Goal: Book appointment/travel/reservation

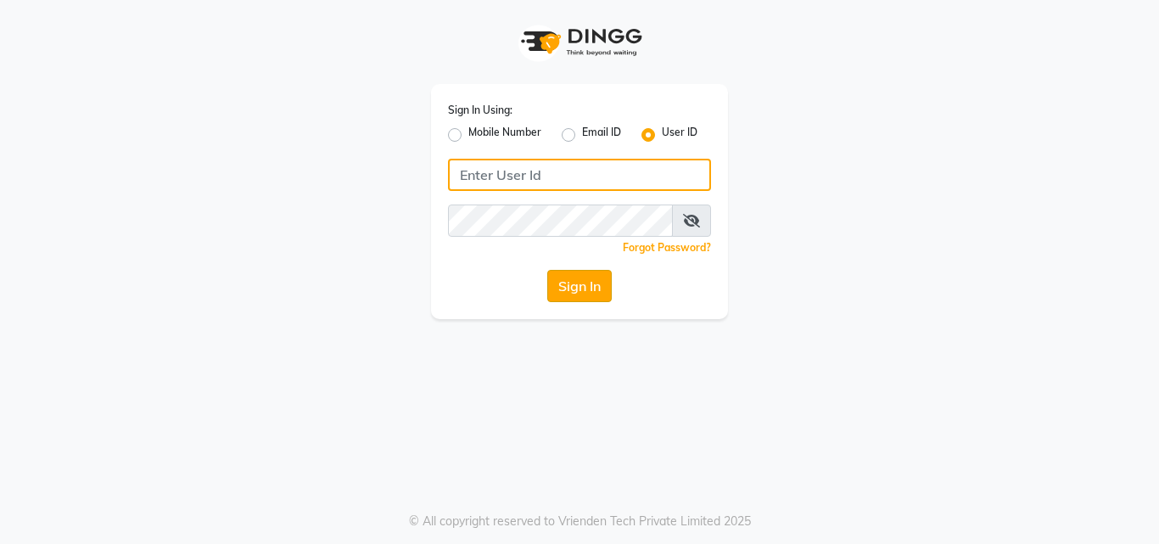
type input "artisanstudio"
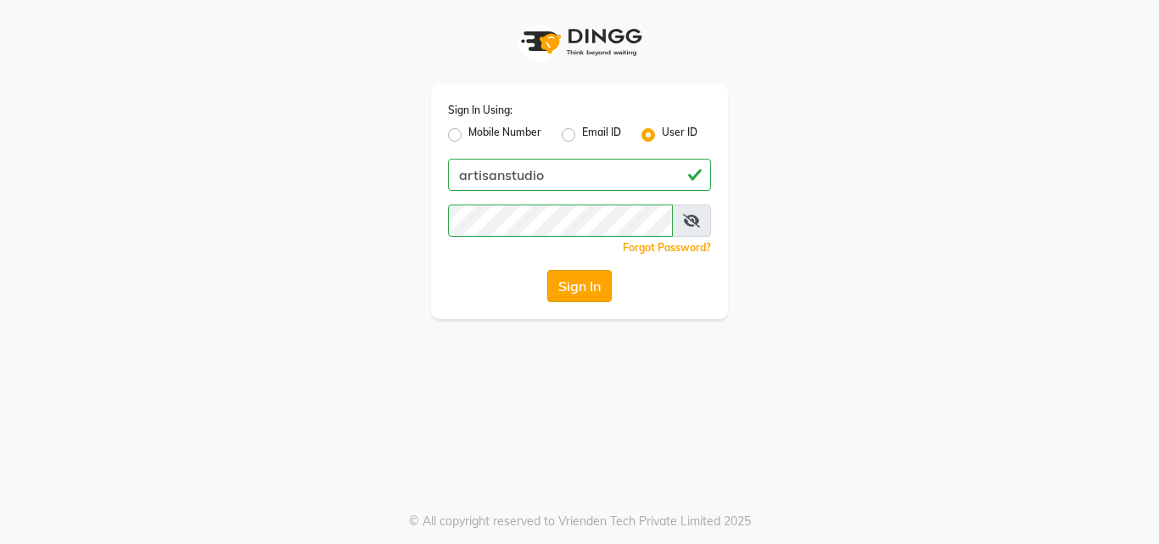
click at [578, 299] on button "Sign In" at bounding box center [579, 286] width 65 height 32
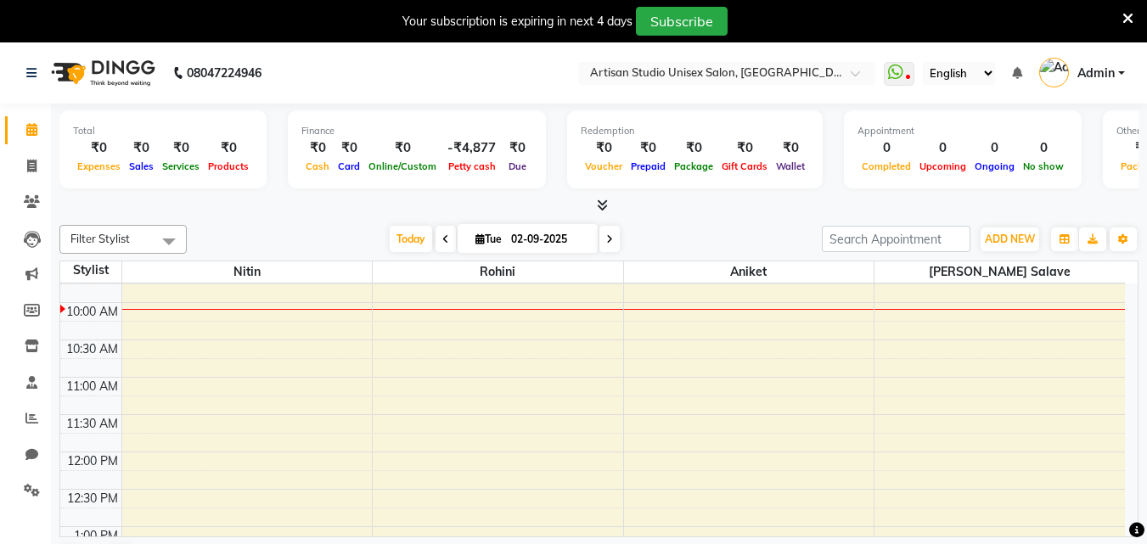
scroll to position [170, 0]
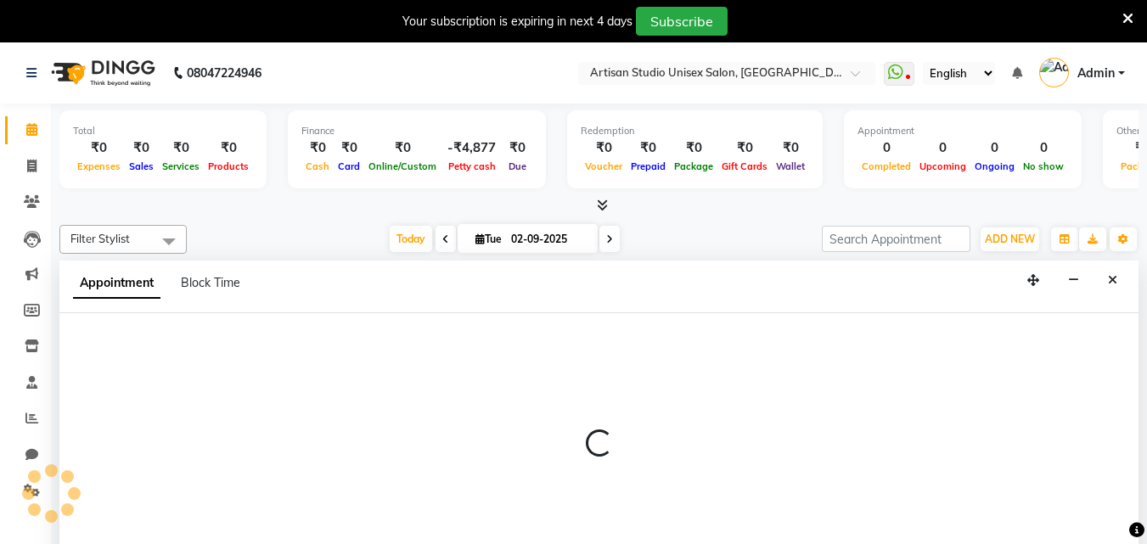
select select "31468"
select select "tentative"
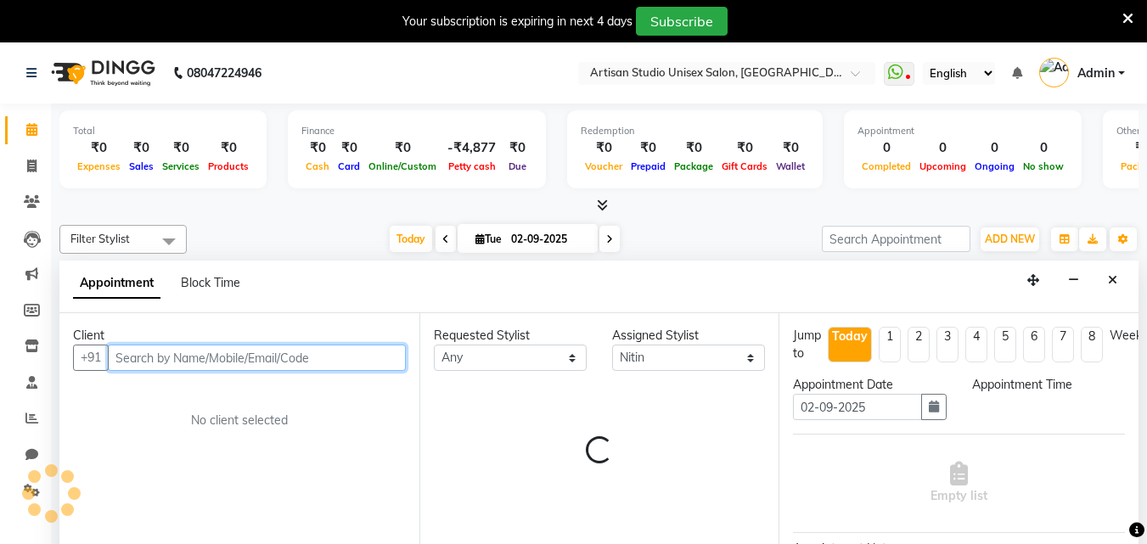
select select "705"
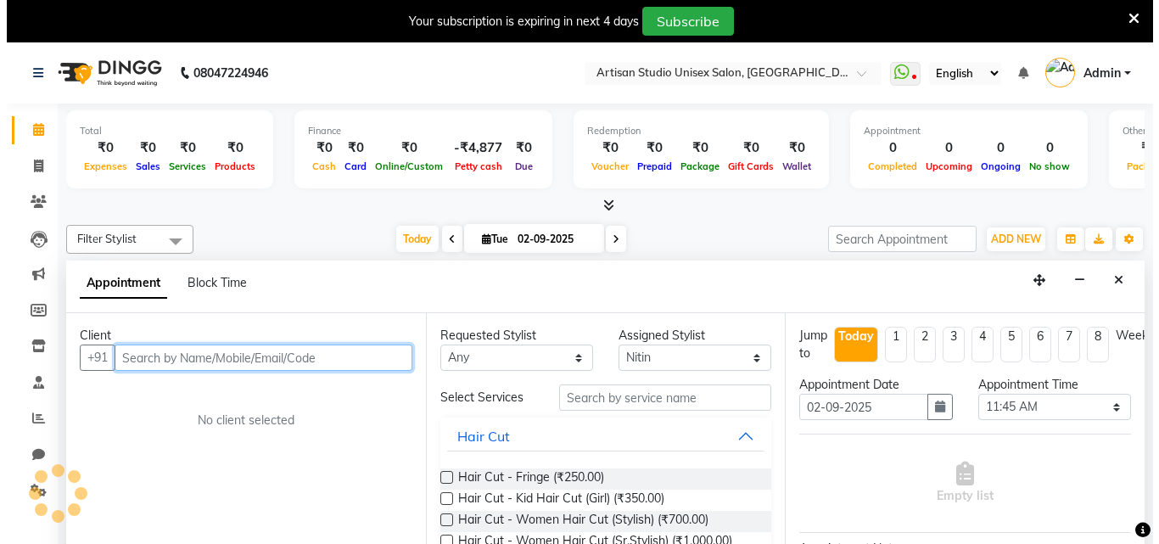
scroll to position [43, 0]
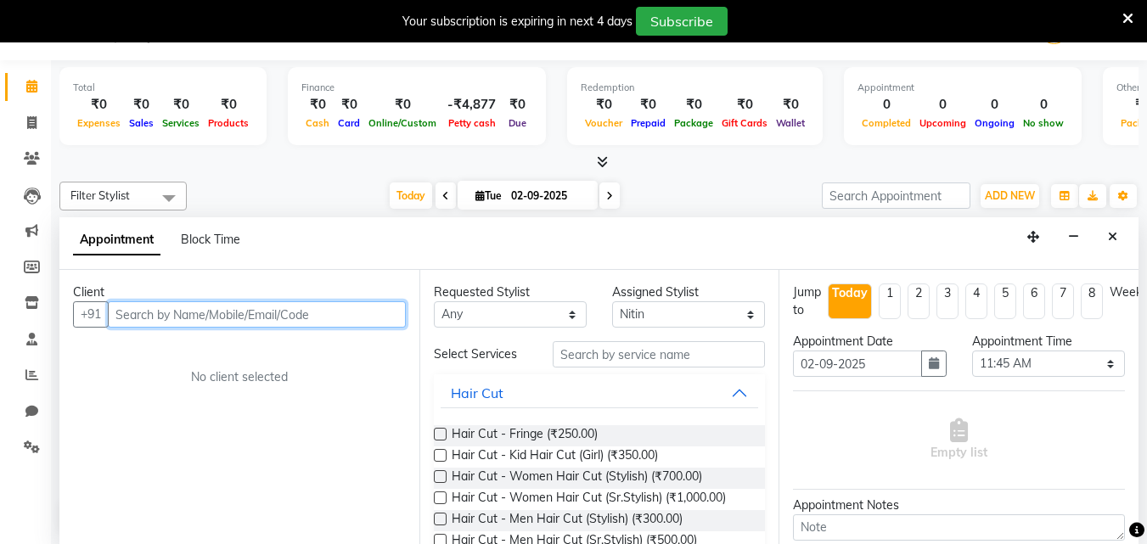
click at [155, 310] on input "text" at bounding box center [257, 314] width 298 height 26
type input "9860637474"
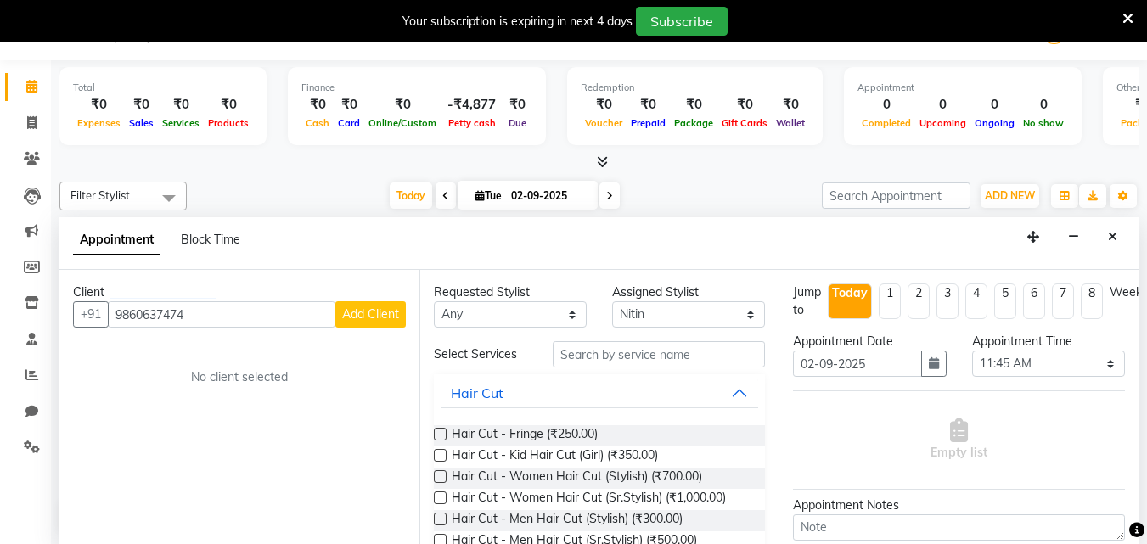
click at [350, 317] on span "Add Client" at bounding box center [370, 313] width 57 height 15
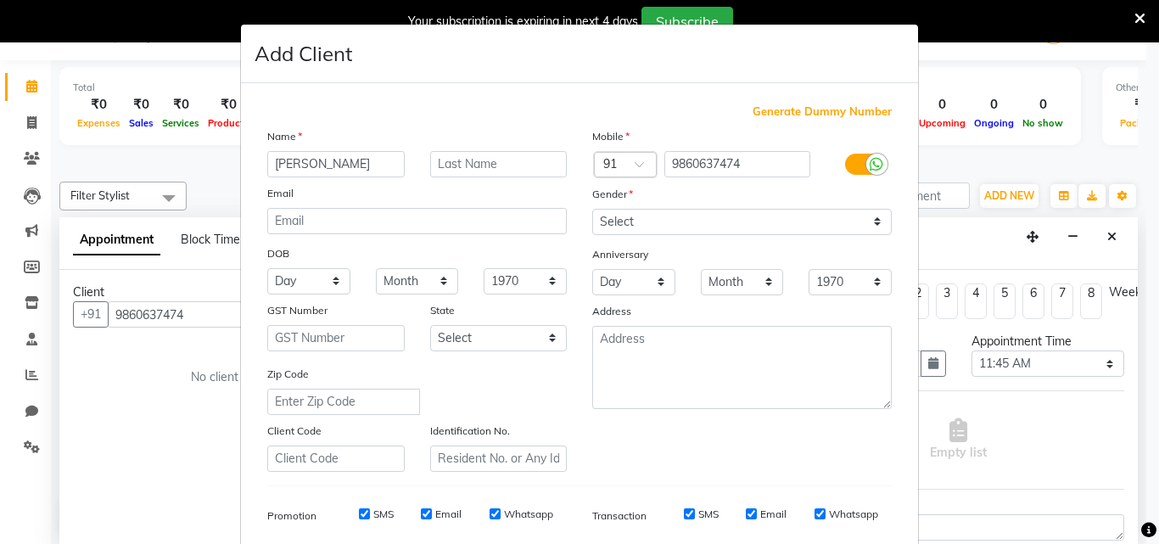
type input "[PERSON_NAME]"
click at [465, 165] on input "text" at bounding box center [499, 164] width 138 height 26
type input "Sidhu"
click at [879, 225] on select "Select [DEMOGRAPHIC_DATA] [DEMOGRAPHIC_DATA] Other Prefer Not To Say" at bounding box center [742, 222] width 300 height 26
select select "[DEMOGRAPHIC_DATA]"
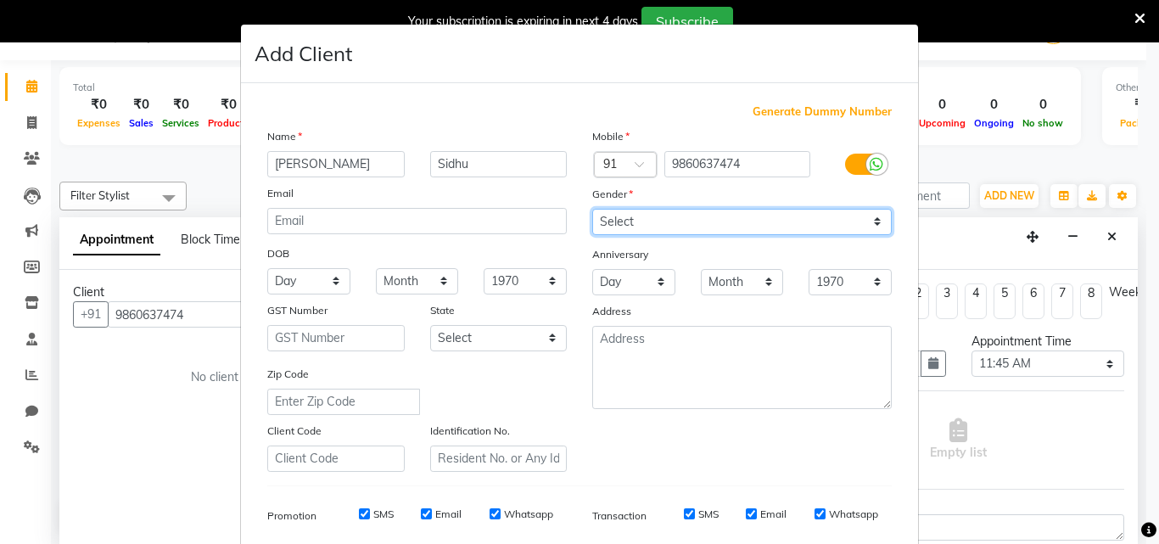
click at [592, 209] on select "Select [DEMOGRAPHIC_DATA] [DEMOGRAPHIC_DATA] Other Prefer Not To Say" at bounding box center [742, 222] width 300 height 26
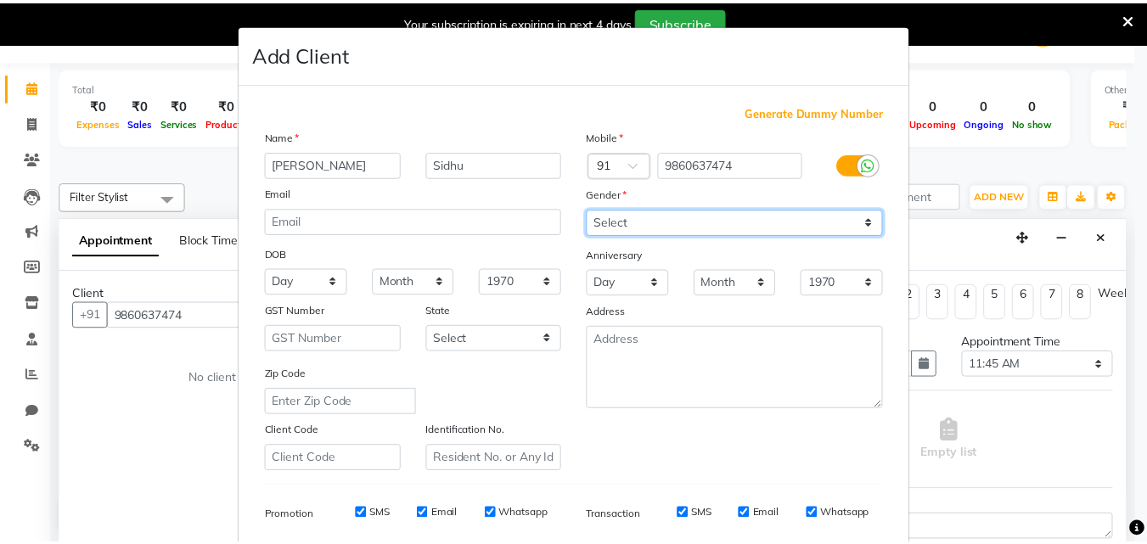
scroll to position [239, 0]
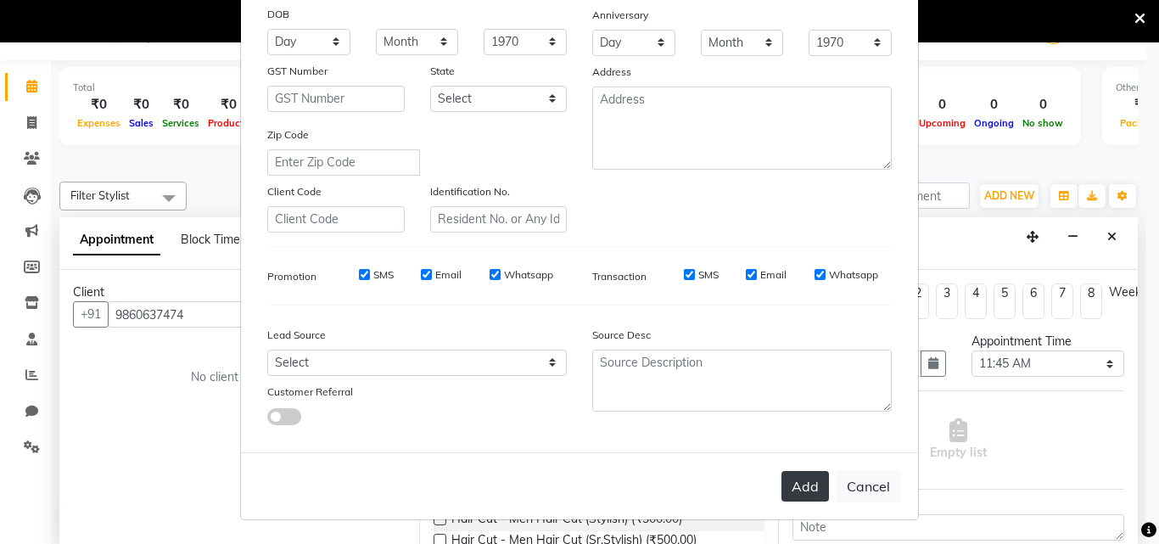
click at [798, 484] on button "Add" at bounding box center [806, 486] width 48 height 31
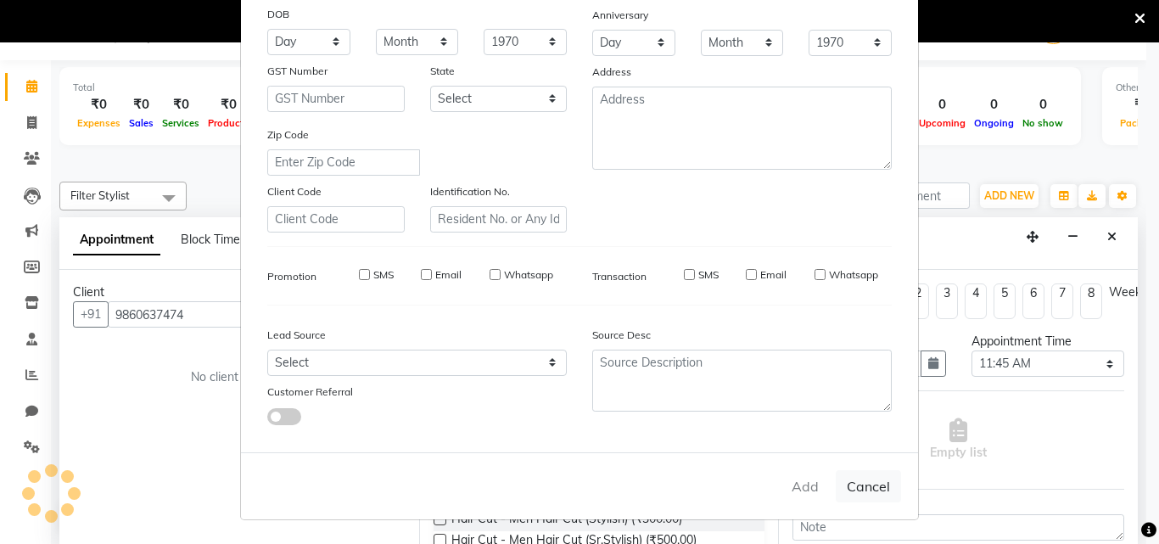
select select
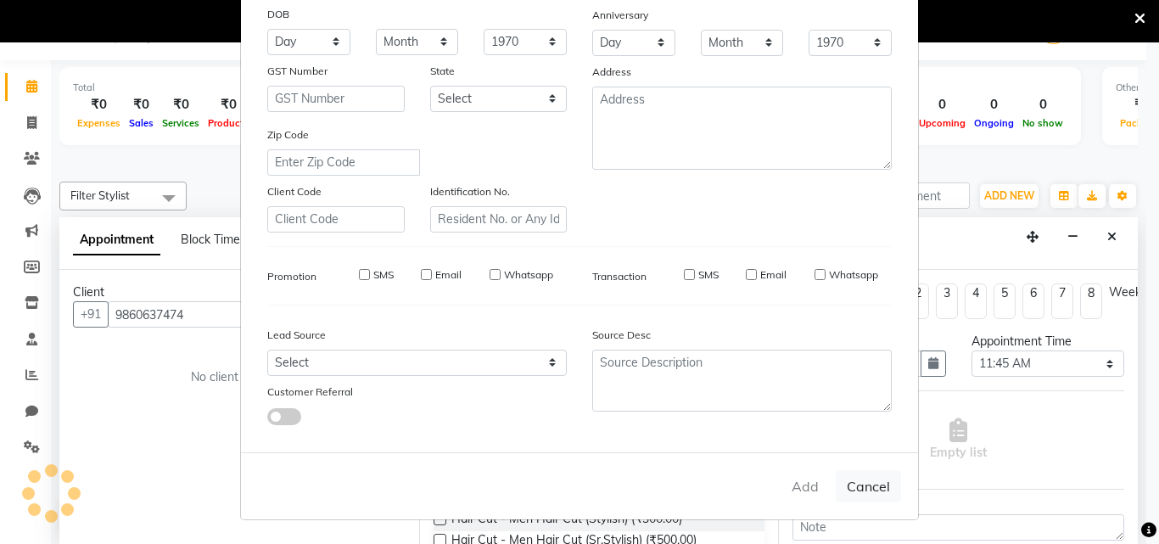
select select
checkbox input "false"
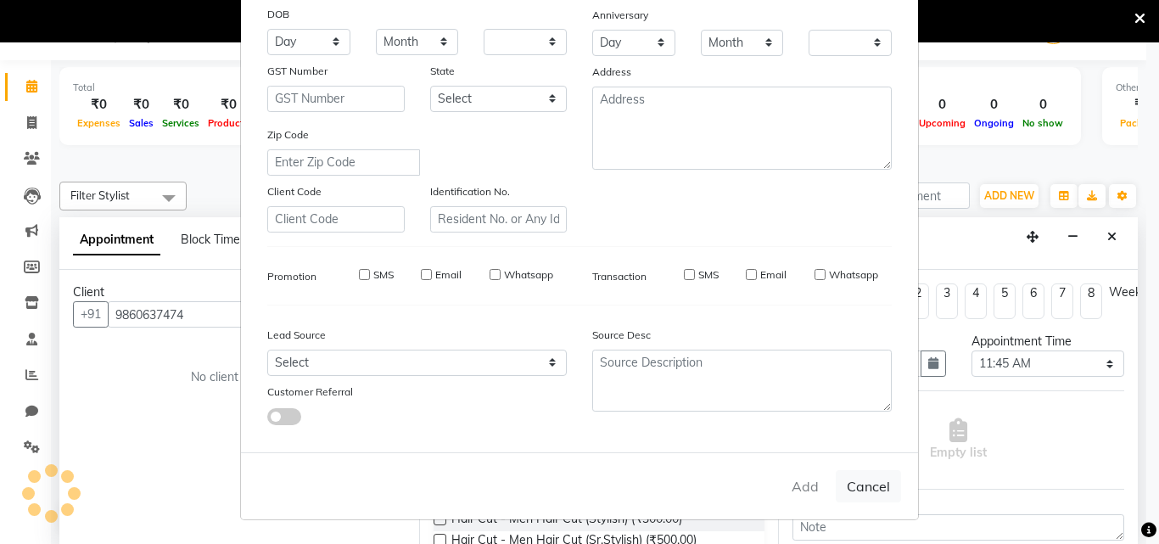
checkbox input "false"
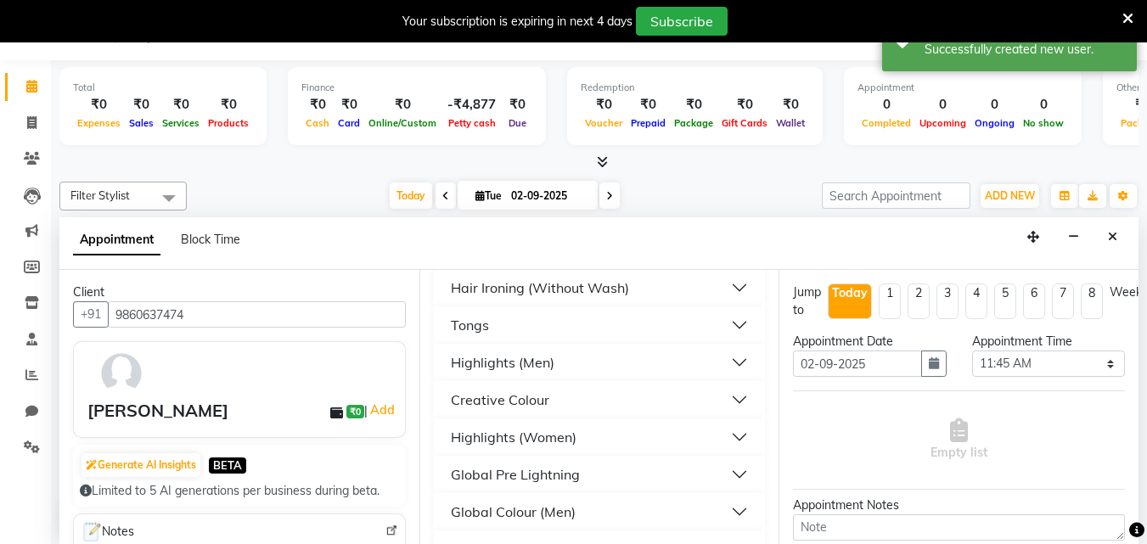
scroll to position [594, 0]
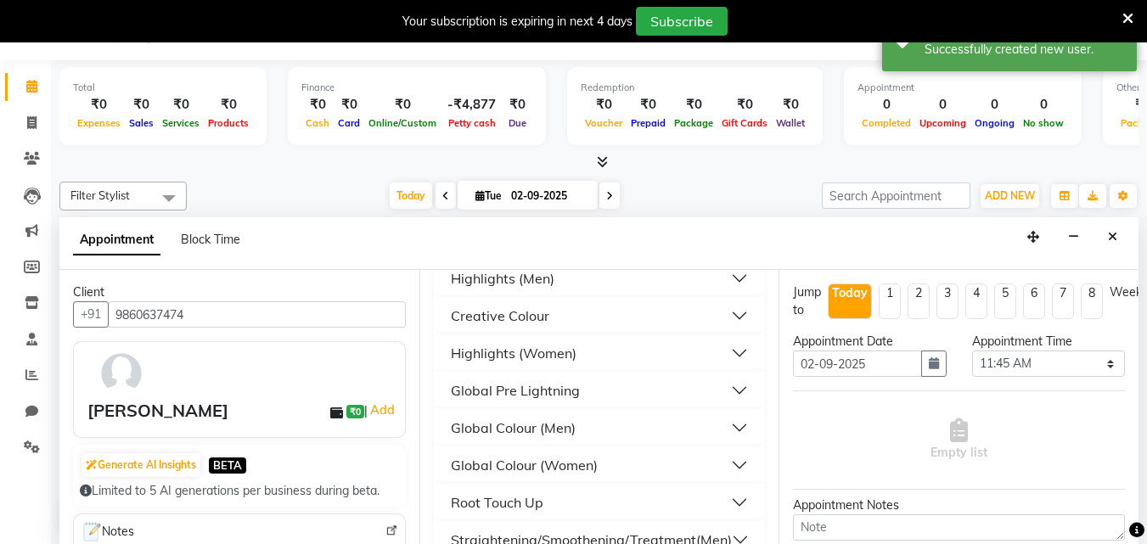
click at [725, 461] on button "Global Colour (Women)" at bounding box center [600, 465] width 318 height 31
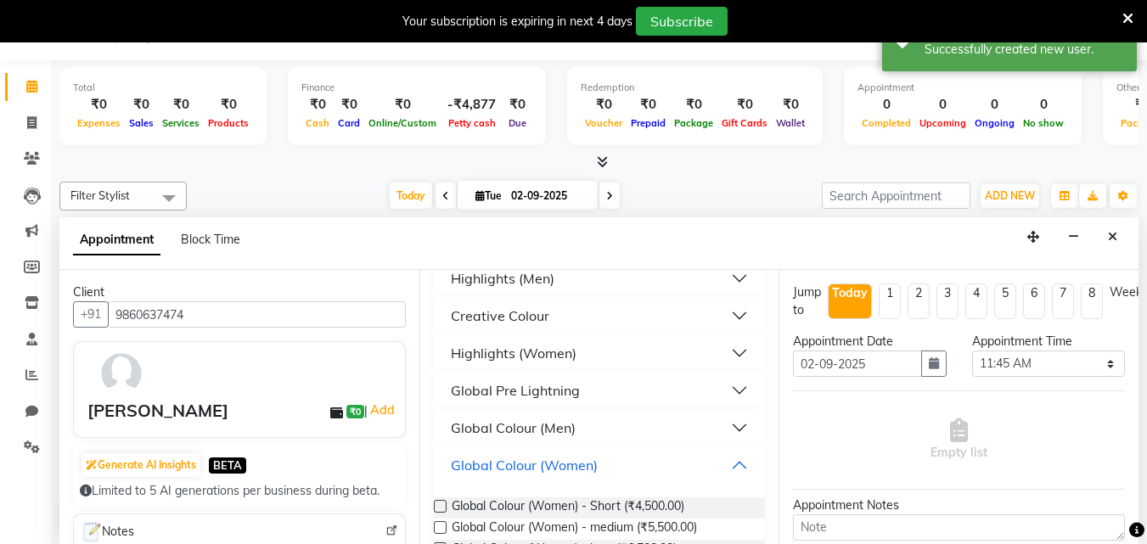
scroll to position [679, 0]
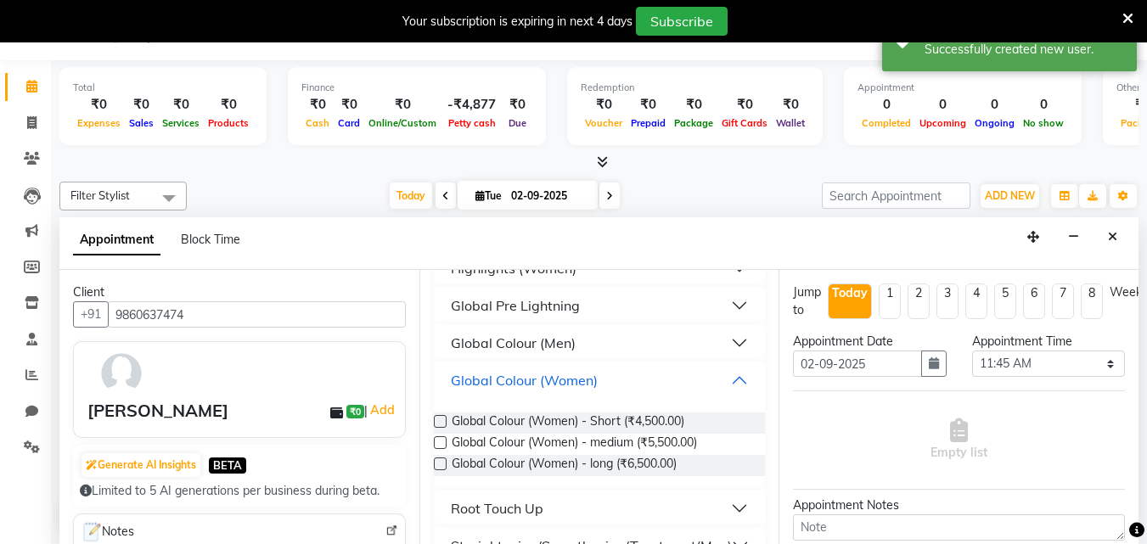
click at [733, 382] on button "Global Colour (Women)" at bounding box center [600, 380] width 318 height 31
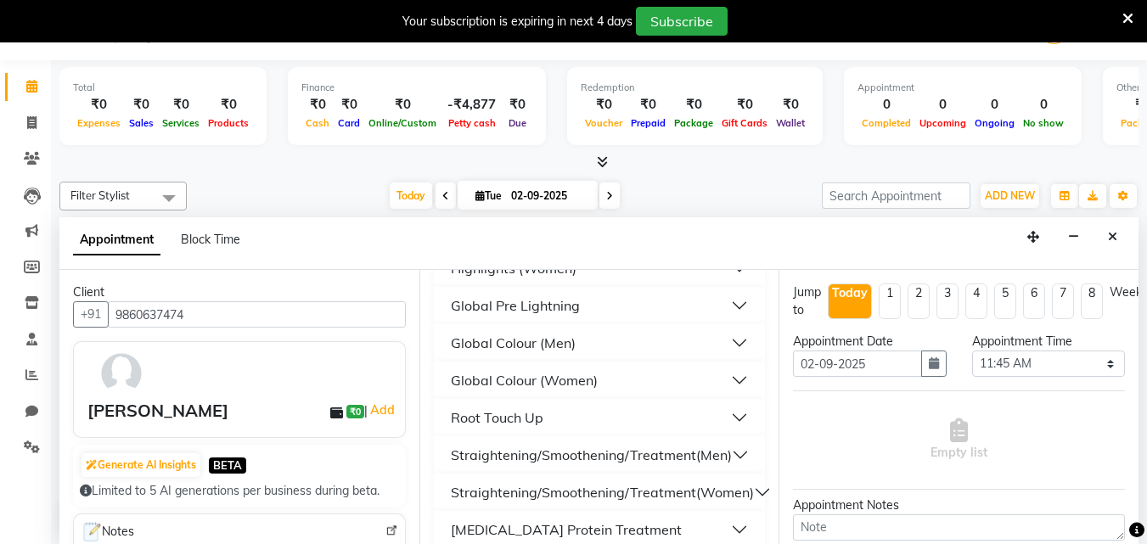
click at [728, 418] on button "Root Touch Up" at bounding box center [600, 417] width 318 height 31
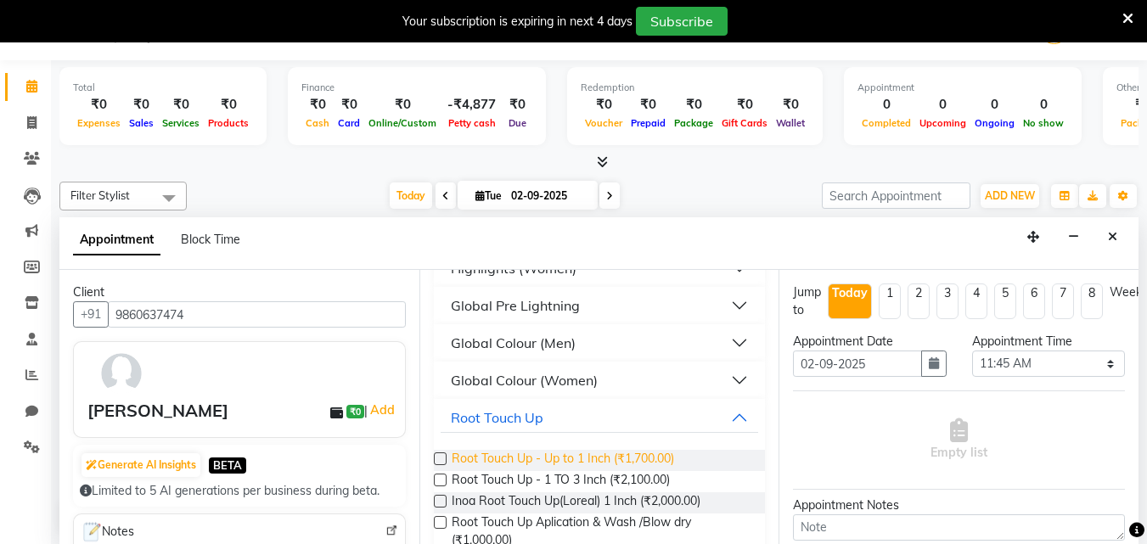
click at [662, 458] on span "Root Touch Up - Up to 1 Inch (₹1,700.00)" at bounding box center [563, 460] width 222 height 21
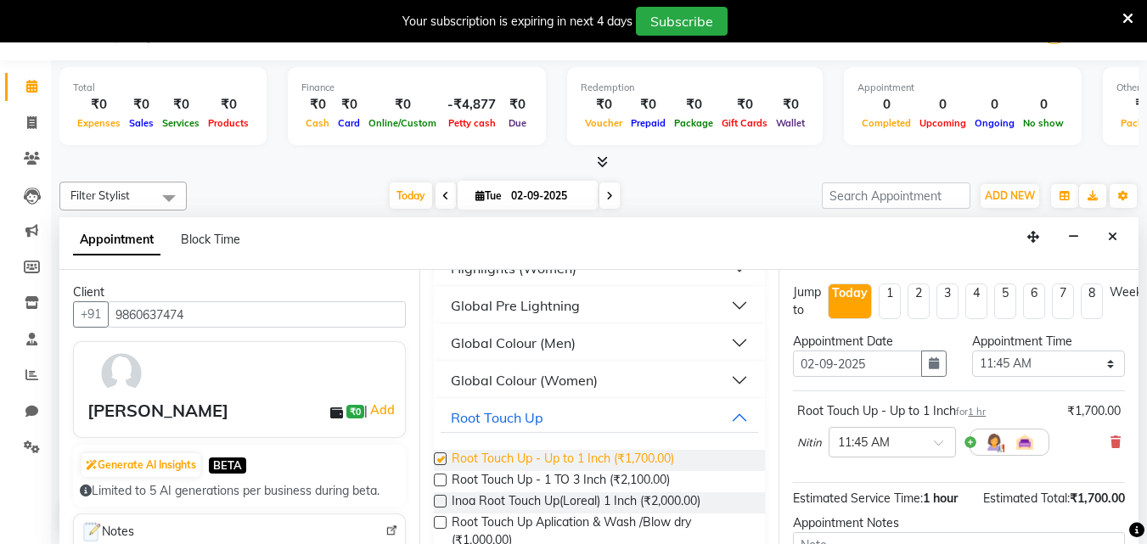
checkbox input "false"
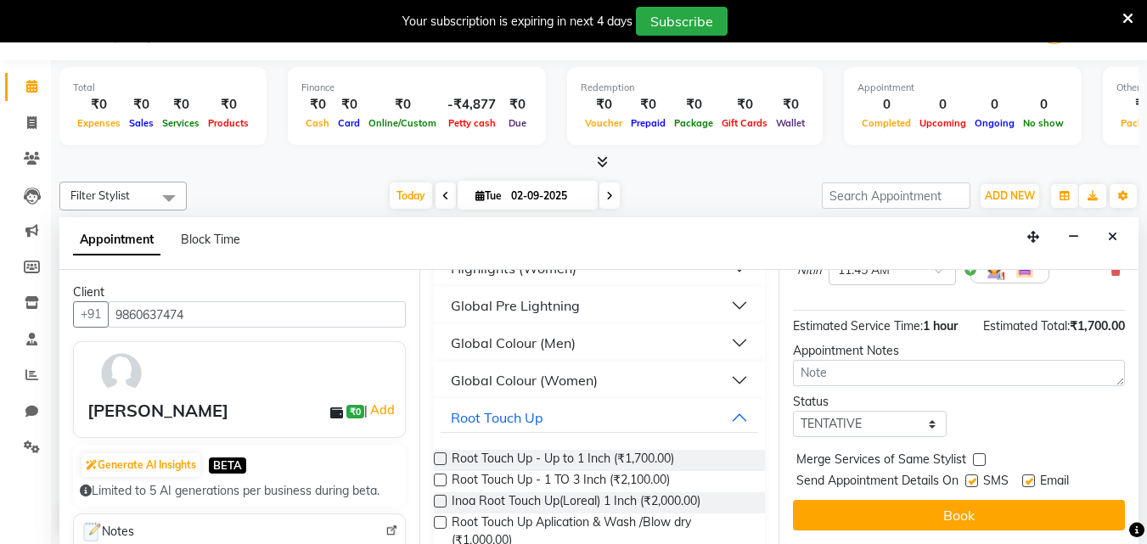
scroll to position [185, 0]
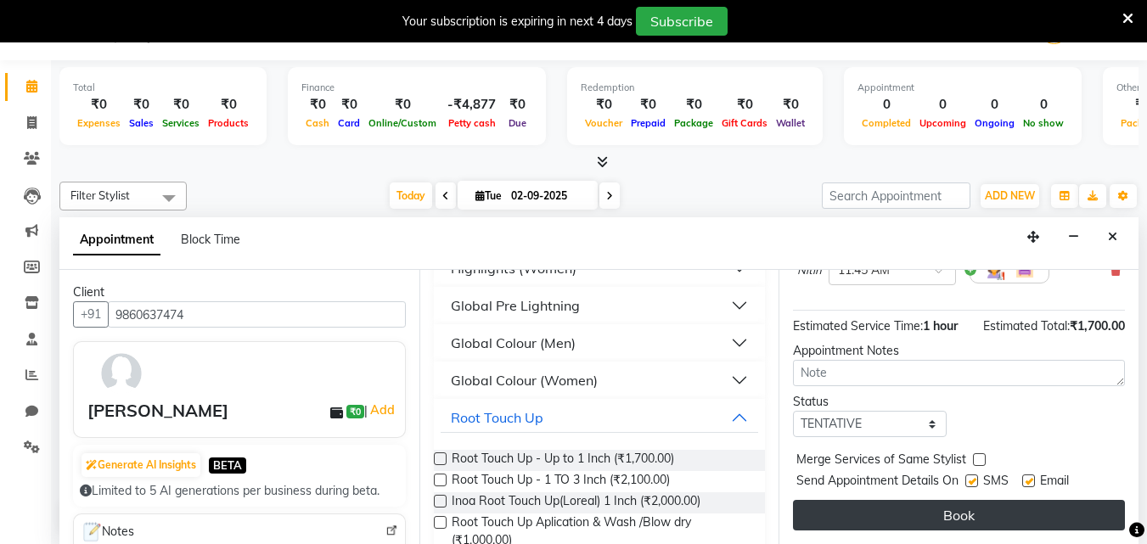
click at [937, 505] on button "Book" at bounding box center [959, 515] width 332 height 31
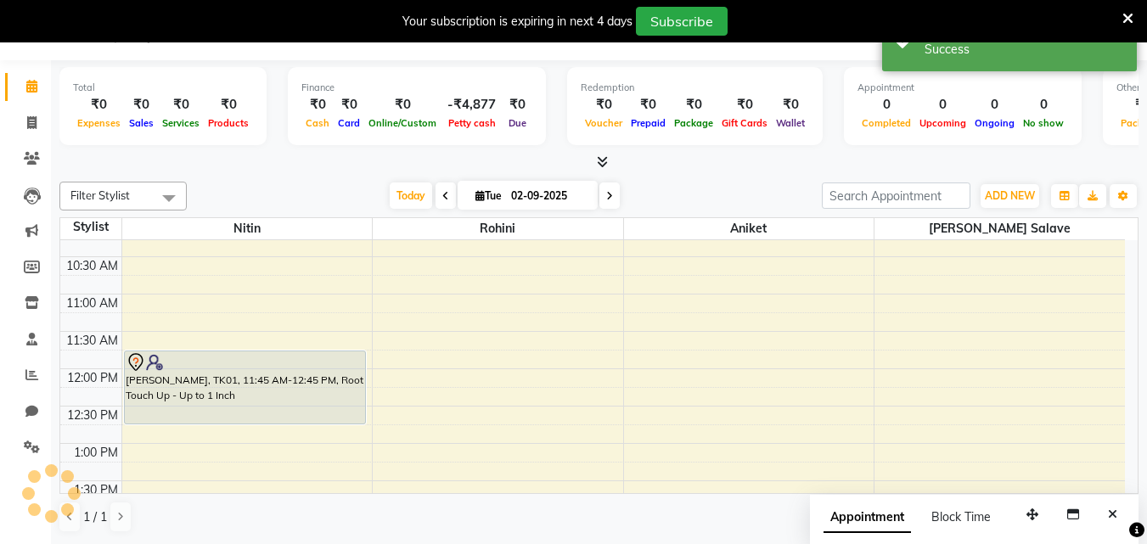
scroll to position [0, 0]
